Goal: Find specific page/section: Find specific page/section

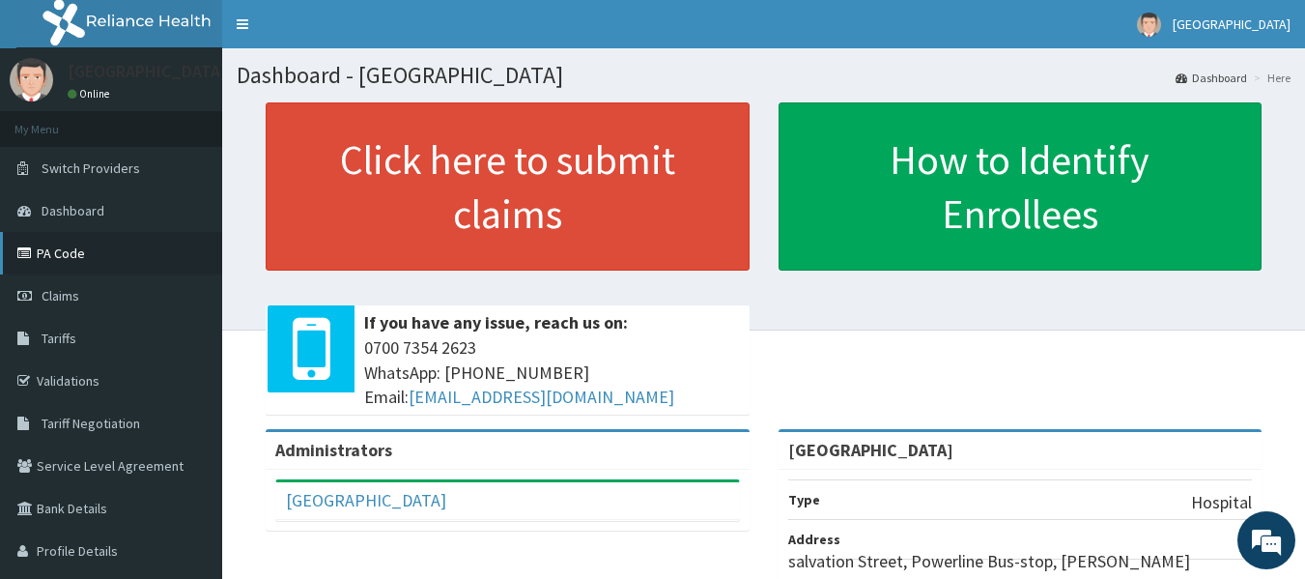
click at [76, 266] on link "PA Code" at bounding box center [111, 253] width 222 height 43
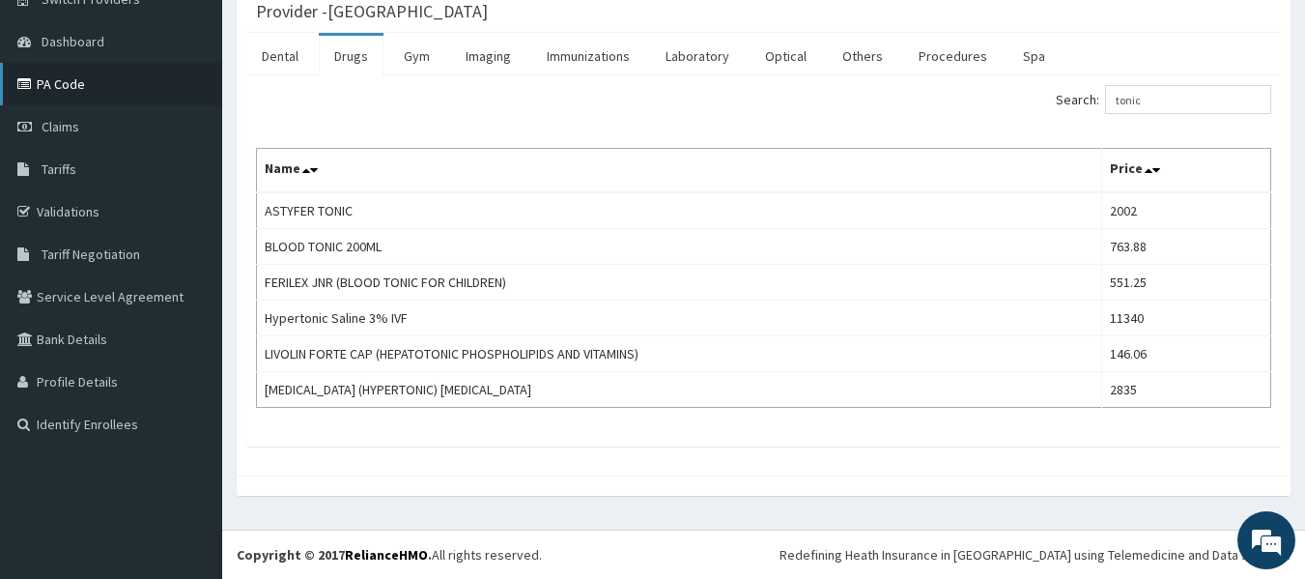
click at [62, 99] on link "PA Code" at bounding box center [111, 84] width 222 height 43
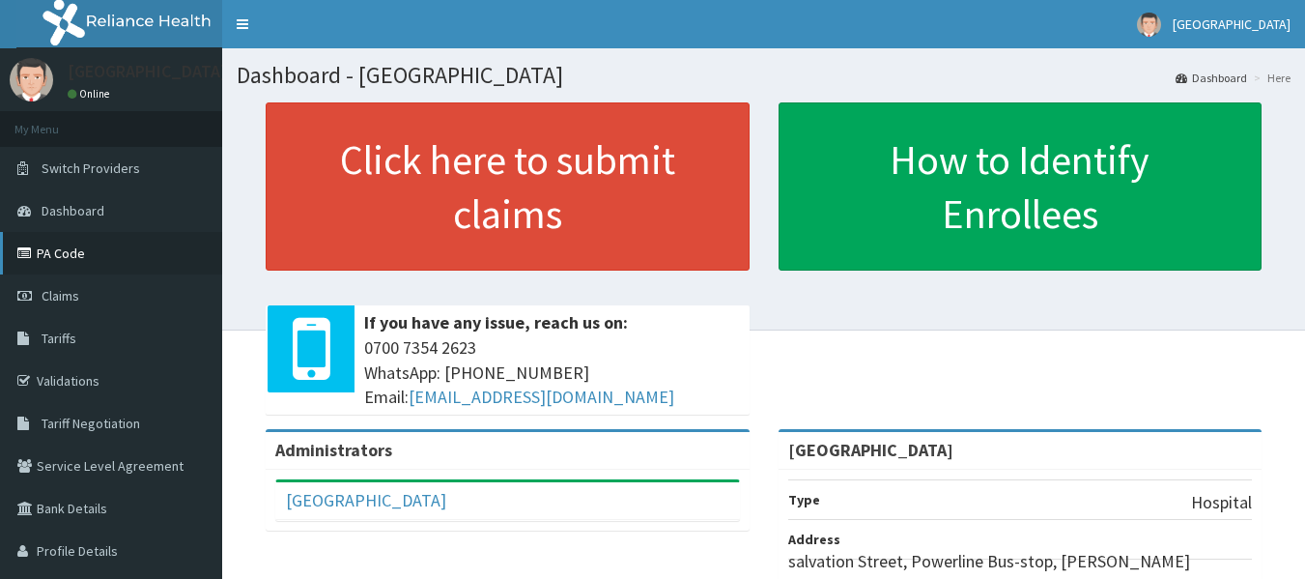
click at [95, 263] on link "PA Code" at bounding box center [111, 253] width 222 height 43
